Goal: Task Accomplishment & Management: Use online tool/utility

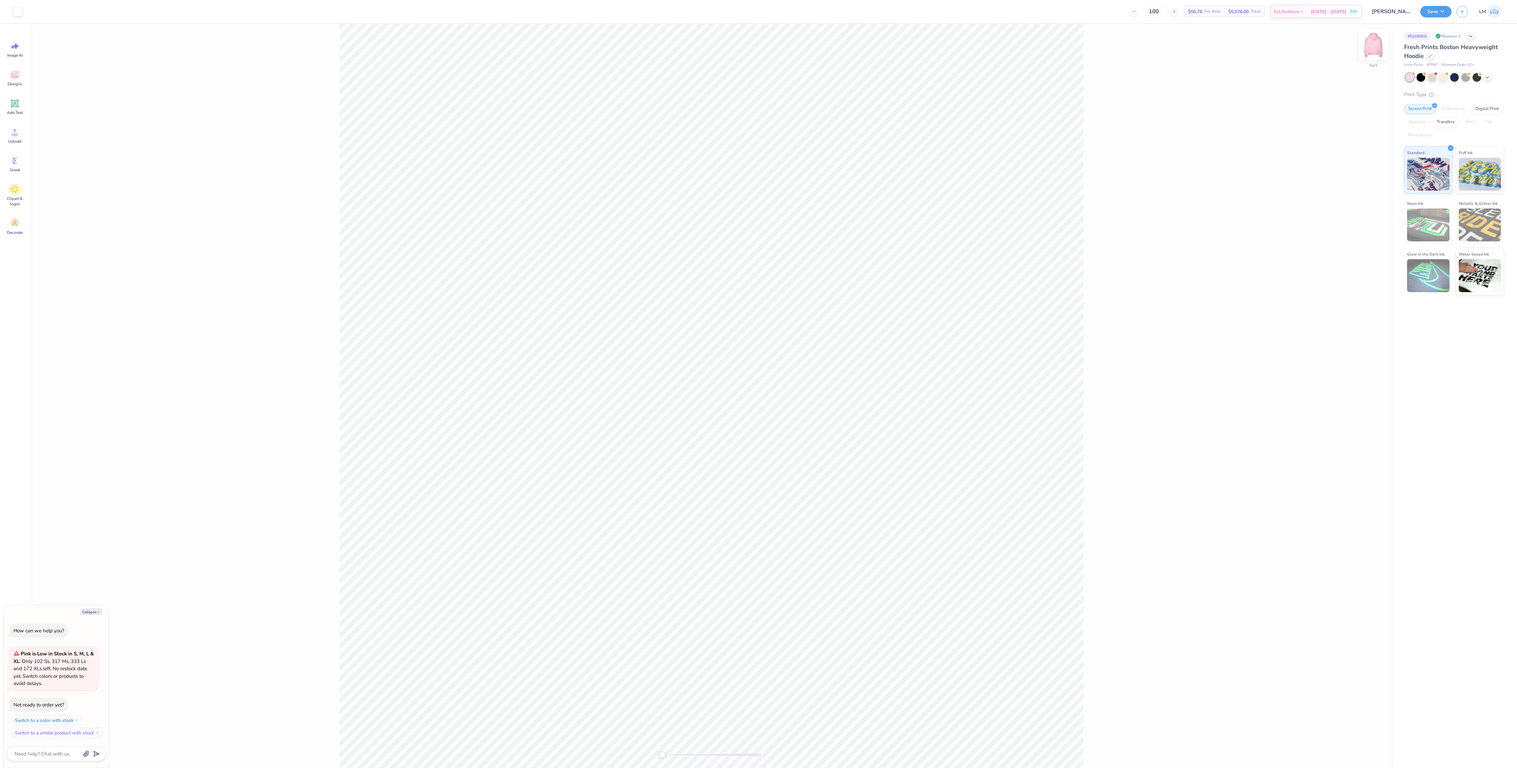
click at [1373, 51] on img at bounding box center [1374, 45] width 26 height 26
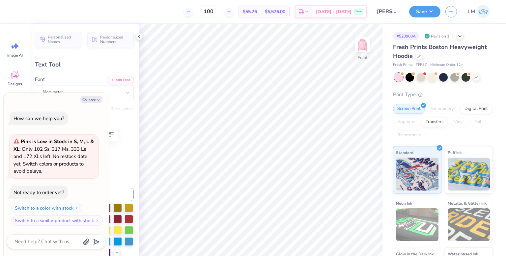
click at [68, 68] on div "Text Tool" at bounding box center [84, 64] width 99 height 9
click at [95, 99] on button "Collapse" at bounding box center [91, 99] width 22 height 7
type textarea "x"
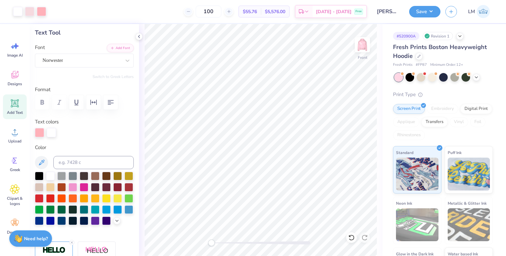
scroll to position [33, 0]
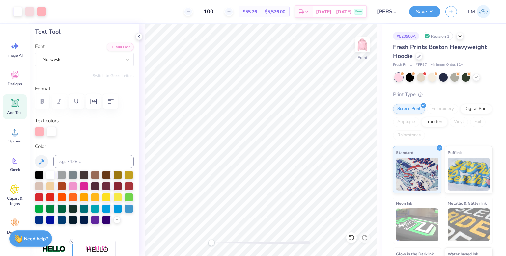
type input "-7.6"
click at [118, 221] on icon at bounding box center [116, 219] width 5 height 5
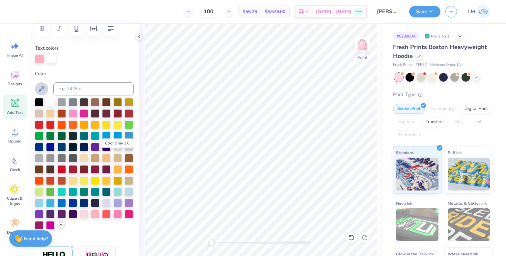
scroll to position [107, 0]
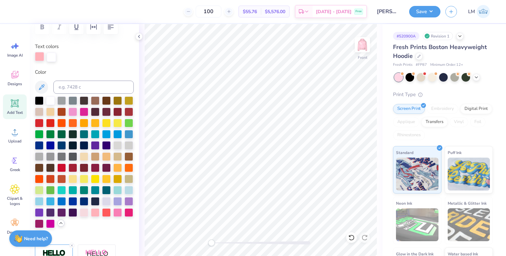
click at [40, 54] on div at bounding box center [39, 56] width 9 height 9
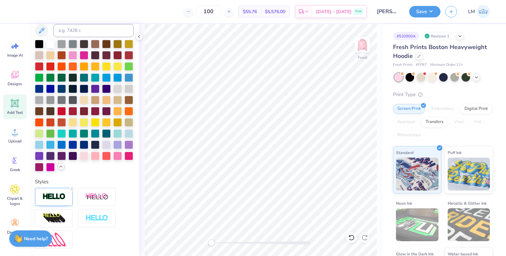
scroll to position [170, 0]
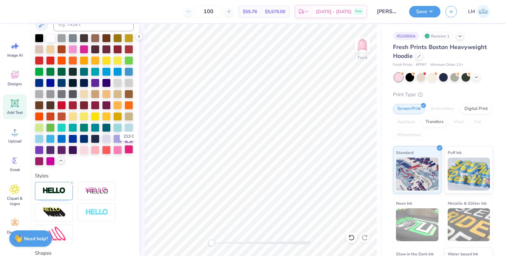
click at [128, 149] on div at bounding box center [128, 149] width 9 height 9
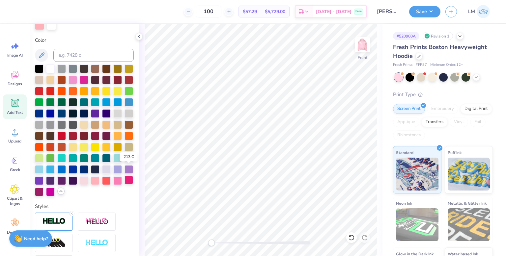
scroll to position [137, 0]
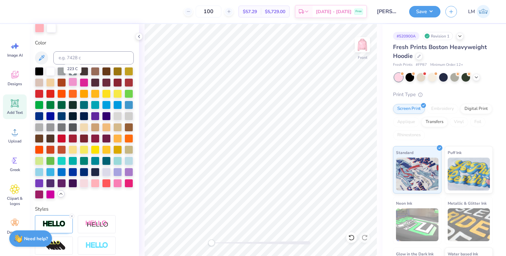
click at [74, 83] on div at bounding box center [72, 82] width 9 height 9
click at [116, 181] on div at bounding box center [117, 182] width 9 height 9
type input "1.37"
type input "2.36"
type input "13.26"
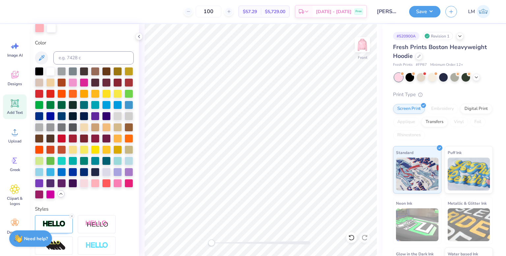
type input "0.0"
click at [119, 180] on div at bounding box center [117, 182] width 9 height 9
type input "3.66"
type input "2.10"
type input "9.09"
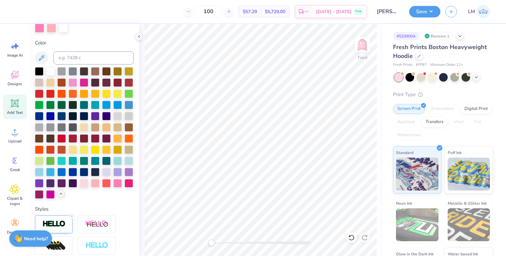
type input "-7.6"
type input "1.27"
type input "2.36"
type input "14.30"
type input "0.0"
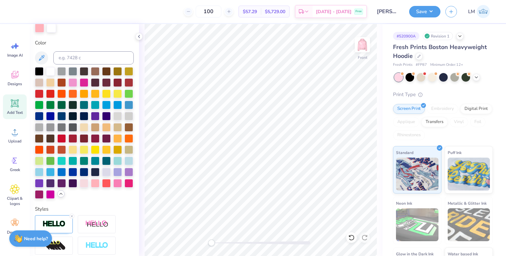
type input "3.66"
type input "2.10"
type input "9.09"
type input "-7.6"
type input "1.27"
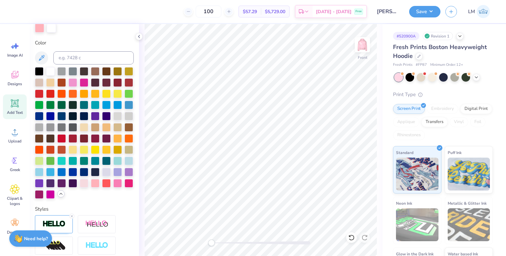
type input "2.36"
type input "14.30"
type input "0.0"
click at [120, 184] on div at bounding box center [117, 182] width 9 height 9
type input "1.56"
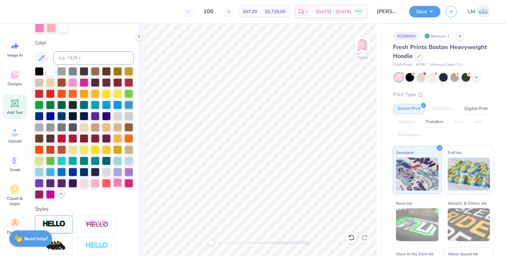
type input "15.35"
click at [119, 184] on div at bounding box center [117, 182] width 9 height 9
type input "3.66"
type input "2.10"
type input "9.09"
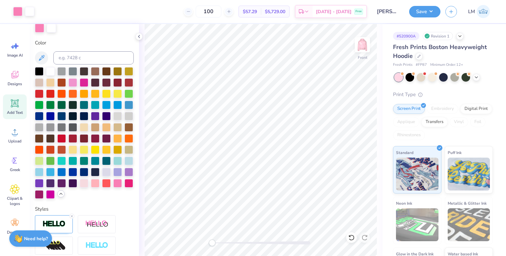
type input "-7.6"
click at [120, 182] on div at bounding box center [117, 182] width 9 height 9
click at [118, 184] on div at bounding box center [117, 182] width 9 height 9
type input "1.27"
type input "2.36"
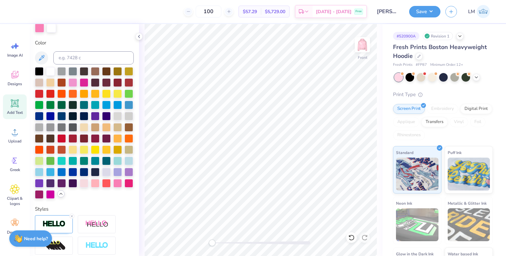
type input "14.30"
type input "0.0"
click at [115, 184] on div at bounding box center [117, 182] width 9 height 9
drag, startPoint x: 213, startPoint y: 242, endPoint x: 229, endPoint y: 243, distance: 15.2
click at [229, 243] on div "Accessibility label" at bounding box center [227, 243] width 7 height 7
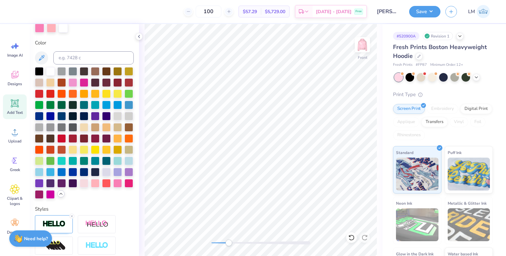
type input "3.66"
type input "2.10"
type input "9.09"
type input "-7.6"
type input "1.37"
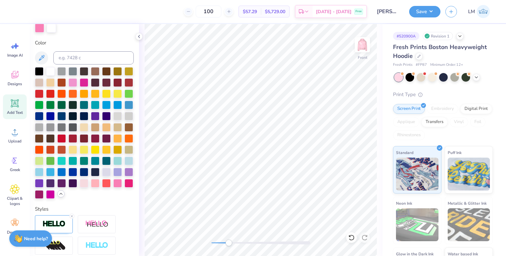
type input "2.36"
type input "13.26"
type input "0.0"
click at [48, 29] on div at bounding box center [51, 27] width 9 height 9
click at [117, 182] on div at bounding box center [117, 182] width 9 height 9
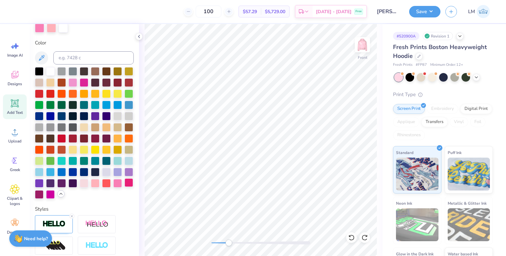
type input "1.27"
type input "14.30"
click at [49, 28] on div at bounding box center [51, 27] width 9 height 9
click at [117, 181] on div at bounding box center [117, 182] width 9 height 9
type input "1.56"
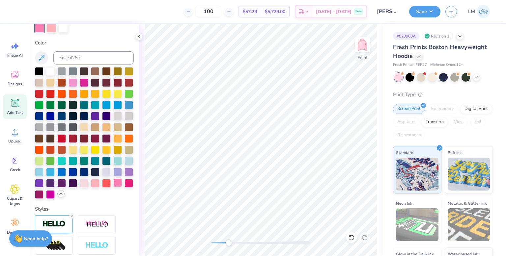
type input "15.35"
click at [55, 23] on div "100 $57.29 Per Item $5,729.00 Total Est. Delivery [DATE] - [DATE] Free Design T…" at bounding box center [253, 128] width 506 height 256
click at [55, 26] on div at bounding box center [51, 27] width 9 height 9
click at [118, 181] on div at bounding box center [117, 182] width 9 height 9
click at [187, 243] on div "Front" at bounding box center [260, 140] width 243 height 232
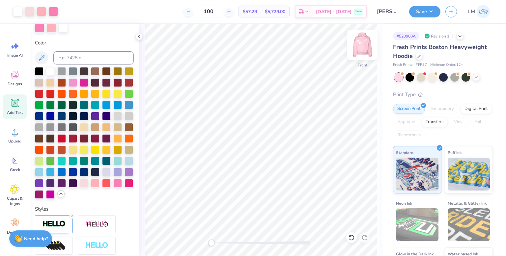
click at [367, 46] on img at bounding box center [362, 45] width 26 height 26
click at [366, 44] on img at bounding box center [362, 45] width 26 height 26
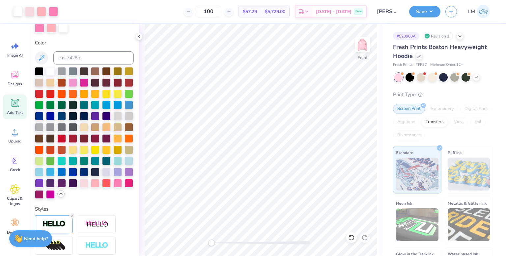
click at [366, 44] on img at bounding box center [362, 44] width 13 height 13
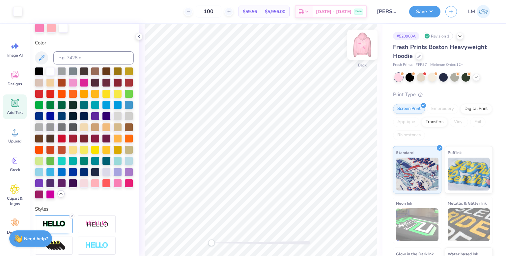
click at [364, 44] on img at bounding box center [362, 45] width 26 height 26
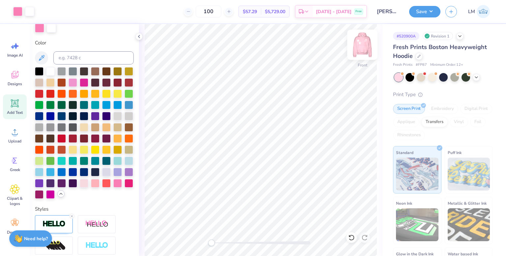
type input "3.66"
type input "2.10"
type input "9.09"
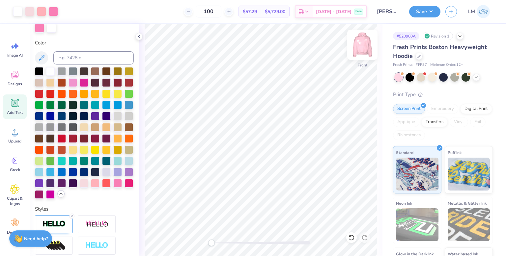
type input "0.0"
click at [363, 54] on img at bounding box center [362, 45] width 26 height 26
click at [363, 51] on img at bounding box center [362, 44] width 13 height 13
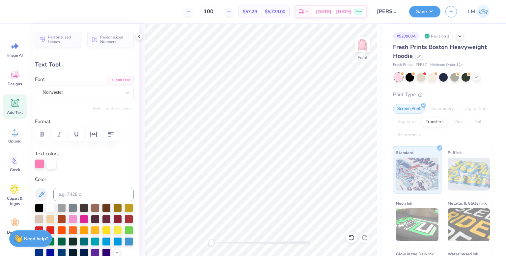
click at [39, 164] on div at bounding box center [39, 163] width 9 height 9
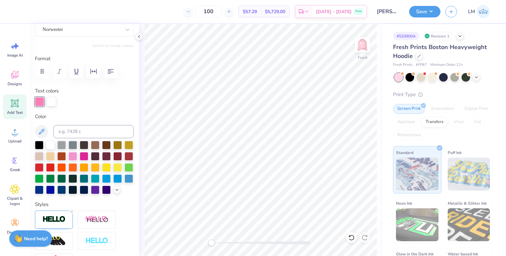
scroll to position [66, 0]
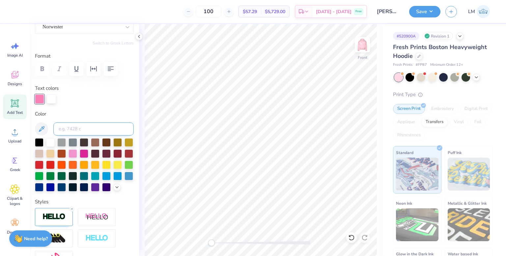
click at [63, 127] on input at bounding box center [93, 128] width 80 height 13
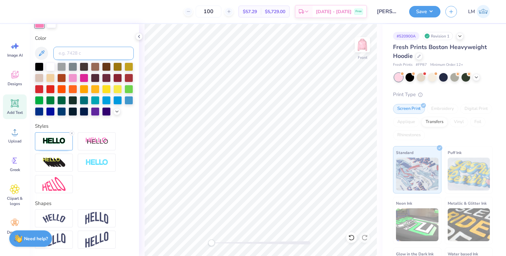
scroll to position [151, 0]
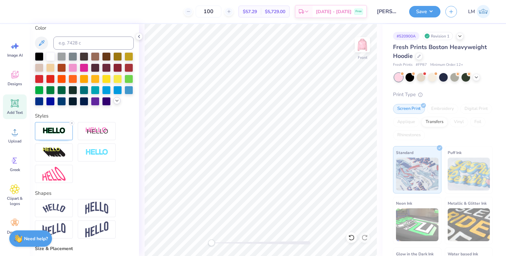
click at [114, 103] on div at bounding box center [116, 100] width 7 height 7
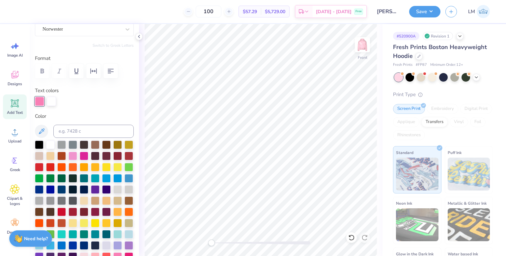
scroll to position [0, 0]
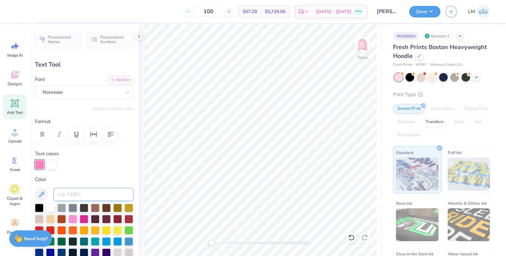
click at [98, 195] on input at bounding box center [93, 194] width 80 height 13
type input "204"
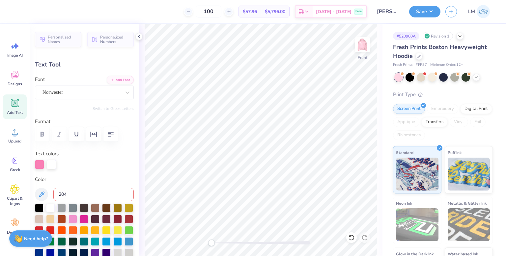
type input "204"
type input "211"
type input "204"
type input "211"
type input "0.0"
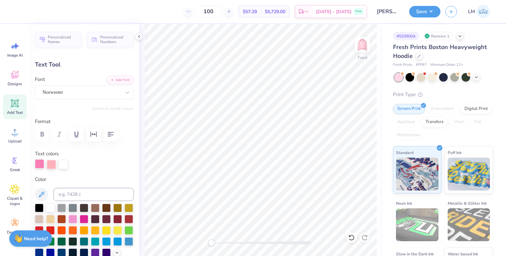
click at [41, 164] on div at bounding box center [39, 163] width 9 height 9
click at [66, 196] on input at bounding box center [93, 194] width 80 height 13
type input "211"
click at [54, 168] on div at bounding box center [51, 163] width 9 height 9
click at [84, 199] on input at bounding box center [93, 194] width 80 height 13
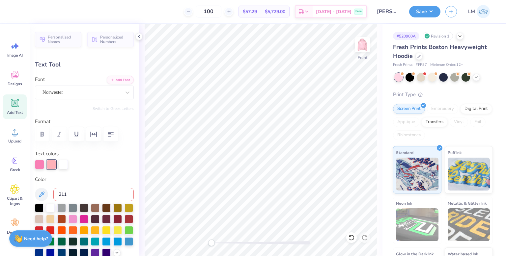
type input "211"
click at [54, 164] on div at bounding box center [51, 163] width 9 height 9
click at [81, 193] on input at bounding box center [93, 194] width 80 height 13
type input "211"
click at [50, 167] on div at bounding box center [51, 163] width 9 height 9
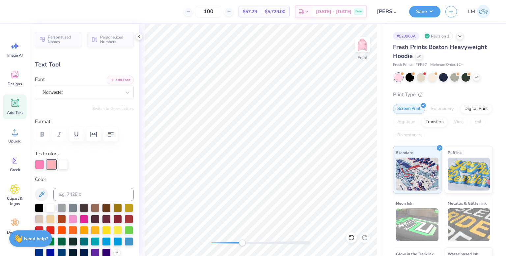
click at [243, 239] on div "Front" at bounding box center [260, 140] width 243 height 232
type input "1.27"
type input "14.30"
type input "1.37"
type input "13.26"
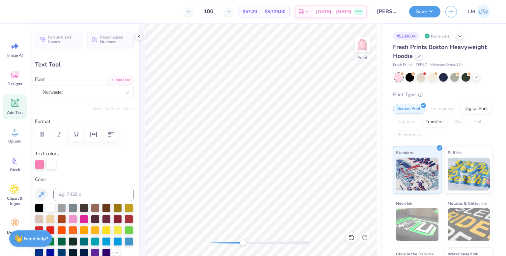
type input "1.56"
type input "15.35"
click at [79, 195] on input at bounding box center [93, 194] width 80 height 13
type input "211"
click at [77, 194] on input at bounding box center [93, 194] width 80 height 13
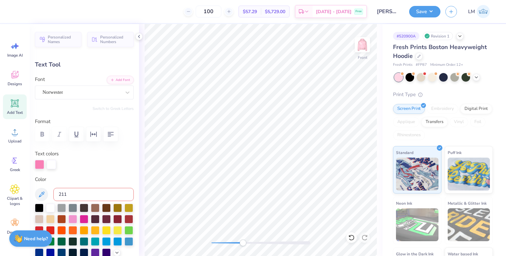
type input "211"
type input "1.27"
type input "14.30"
click at [84, 196] on input at bounding box center [93, 194] width 80 height 13
type input "211"
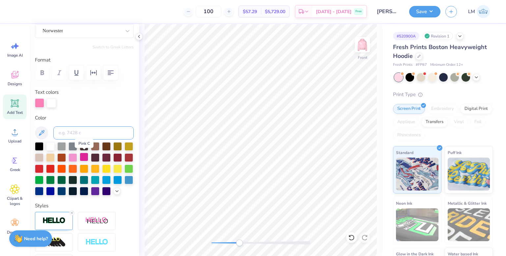
scroll to position [61, 0]
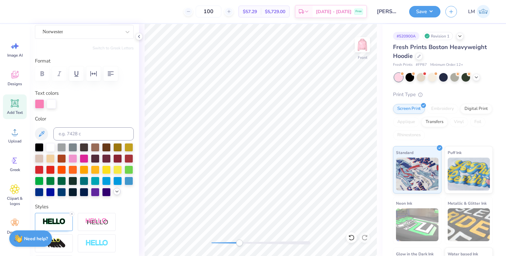
click at [117, 195] on div at bounding box center [116, 191] width 7 height 7
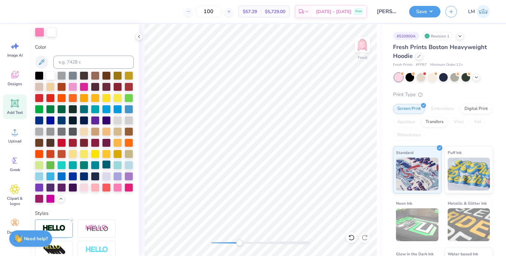
scroll to position [147, 0]
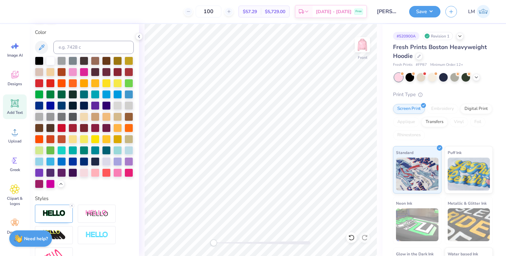
drag, startPoint x: 238, startPoint y: 244, endPoint x: 213, endPoint y: 242, distance: 24.4
click at [213, 242] on div "Accessibility label" at bounding box center [213, 243] width 7 height 7
type input "3.66"
type input "2.10"
type input "9.09"
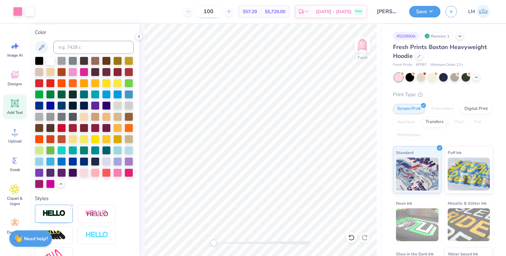
type input "-7.6"
click at [76, 45] on input at bounding box center [93, 47] width 80 height 13
type input "210"
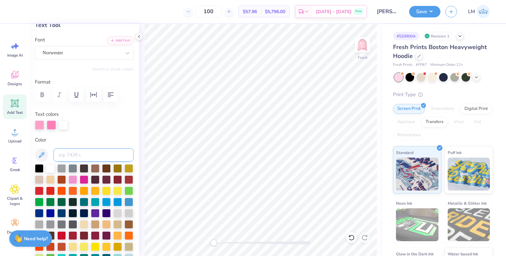
scroll to position [40, 0]
click at [51, 125] on div at bounding box center [51, 124] width 9 height 9
type input "0.0"
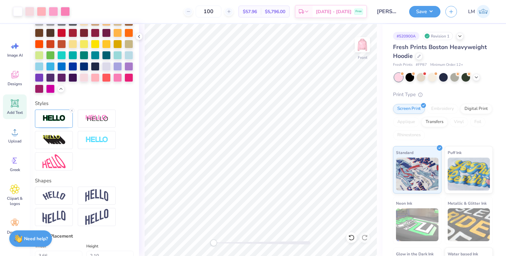
scroll to position [0, 0]
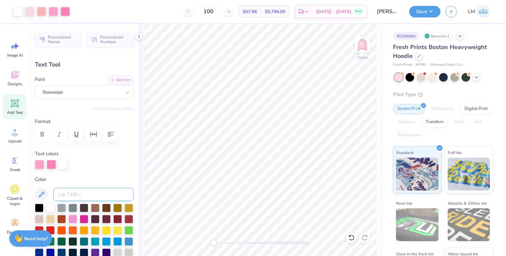
click at [75, 193] on input at bounding box center [93, 194] width 80 height 13
type input "210"
type input "-7.6"
click at [77, 196] on input at bounding box center [93, 194] width 80 height 13
type input "211"
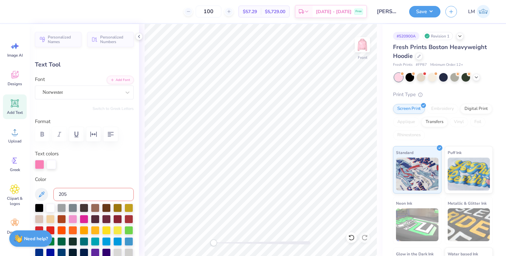
type input "205"
type input "211"
drag, startPoint x: 214, startPoint y: 244, endPoint x: 246, endPoint y: 243, distance: 31.9
click at [246, 243] on div "Accessibility label" at bounding box center [246, 243] width 7 height 7
drag, startPoint x: 245, startPoint y: 243, endPoint x: 229, endPoint y: 241, distance: 16.6
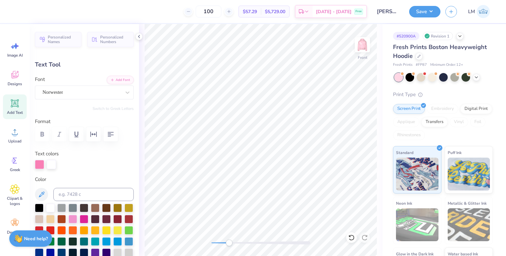
click at [229, 241] on div "Accessibility label" at bounding box center [229, 243] width 7 height 7
click at [85, 197] on input at bounding box center [93, 194] width 80 height 13
type input "223"
type input "211"
type input "212"
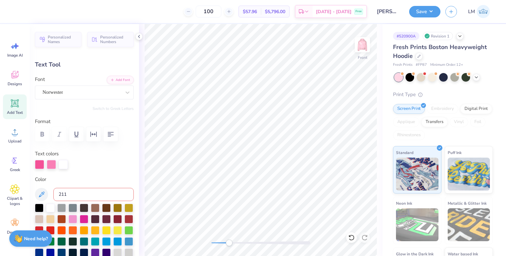
type input "211"
click at [206, 245] on div "Front" at bounding box center [260, 140] width 243 height 232
type input "-7.6"
type textarea "1898"
type input "0.0"
